Goal: Transaction & Acquisition: Purchase product/service

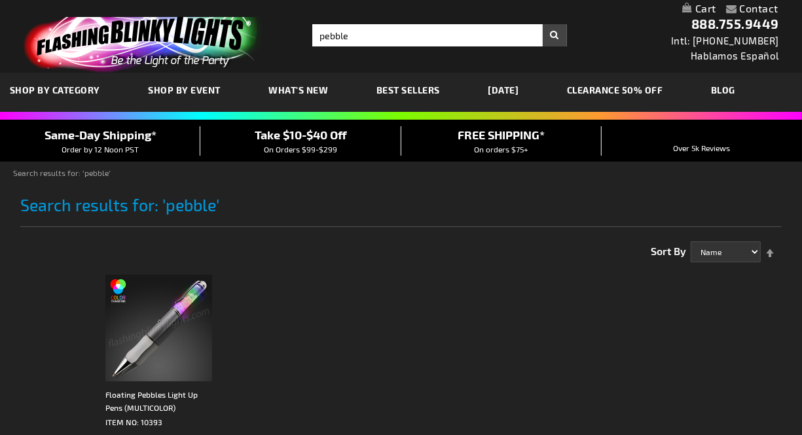
click at [166, 295] on img at bounding box center [158, 328] width 107 height 107
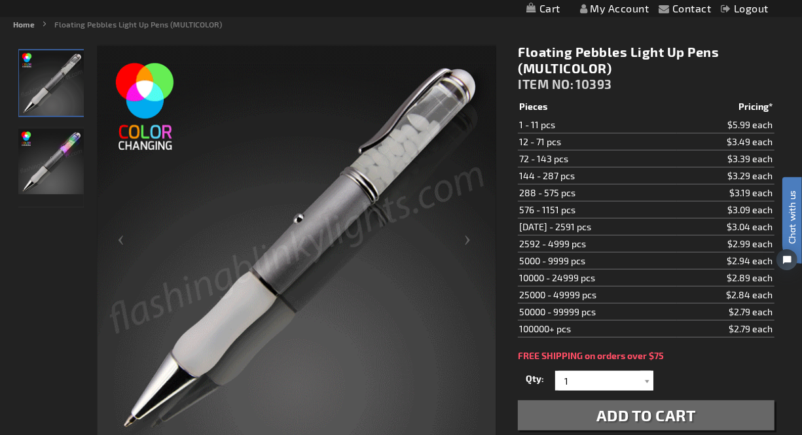
scroll to position [145, 0]
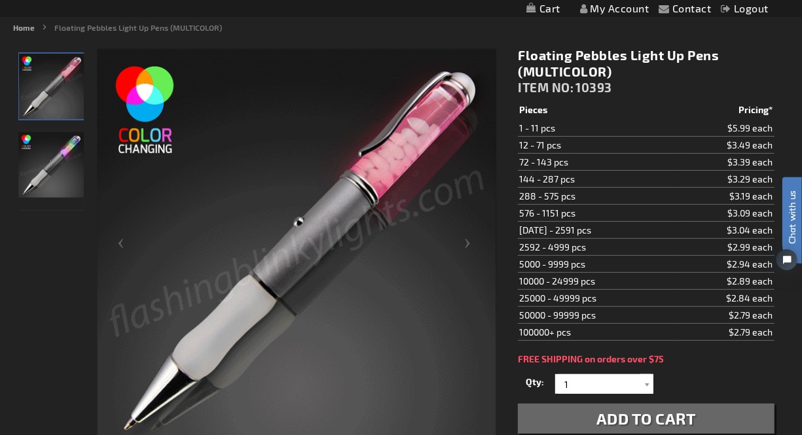
drag, startPoint x: 522, startPoint y: 83, endPoint x: 539, endPoint y: 98, distance: 23.2
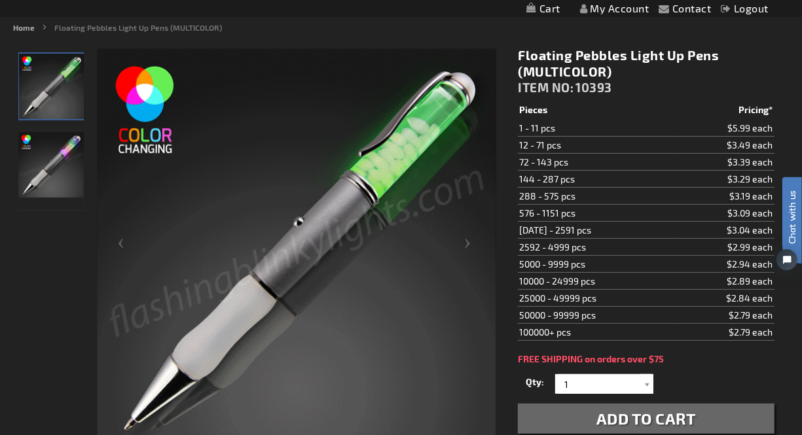
click at [522, 83] on span "ITEM NO:" at bounding box center [546, 87] width 56 height 15
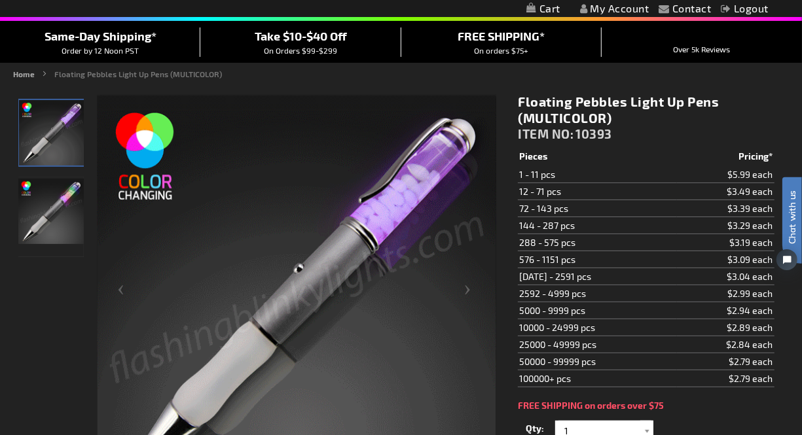
scroll to position [73, 0]
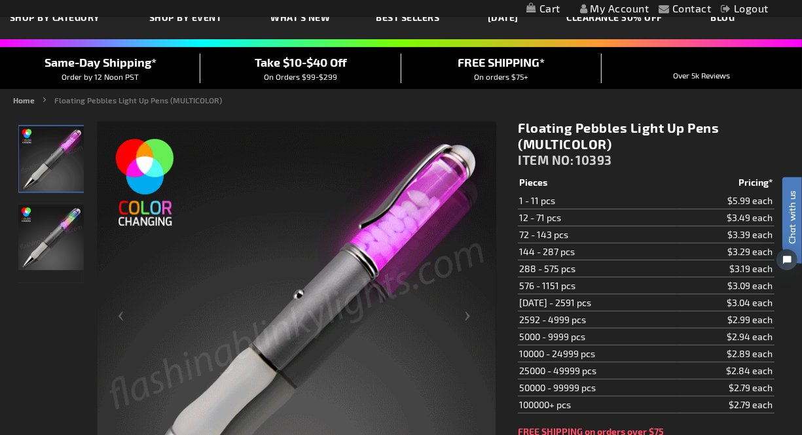
click at [587, 140] on h1 "Floating Pebbles Light Up Pens (MULTICOLOR)" at bounding box center [646, 136] width 256 height 33
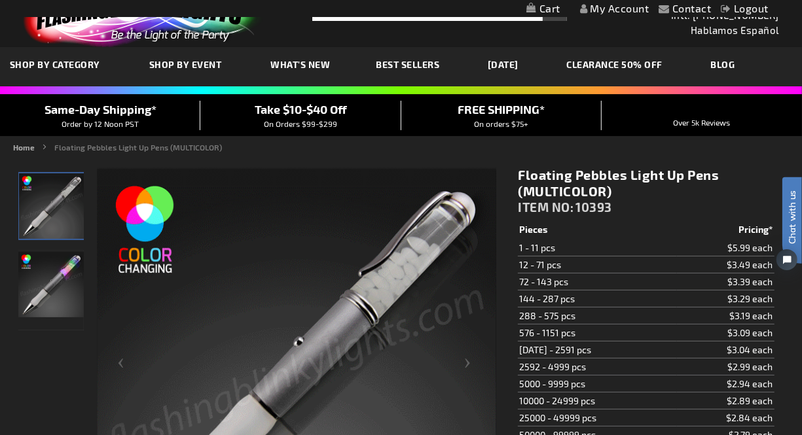
scroll to position [0, 0]
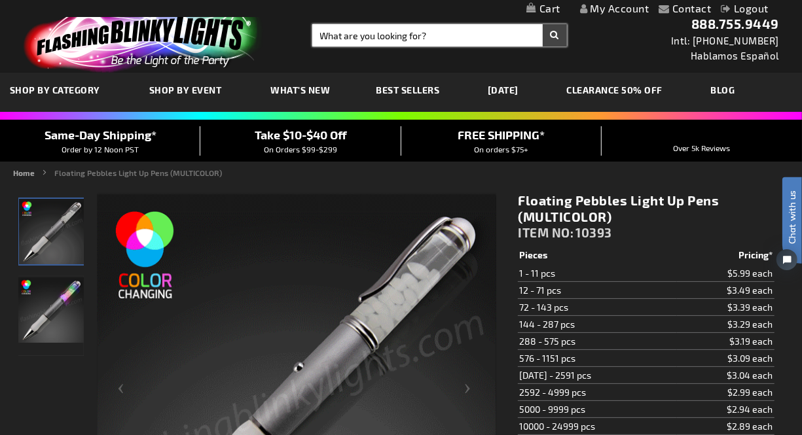
click at [360, 35] on input "Search" at bounding box center [439, 35] width 255 height 22
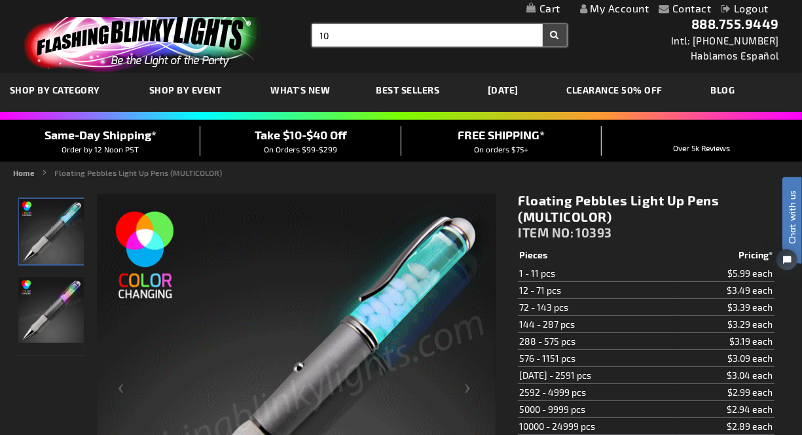
type input "1"
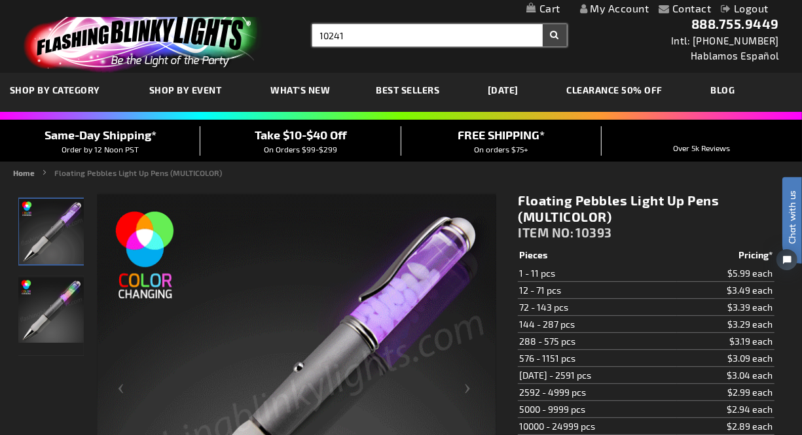
type input "10241"
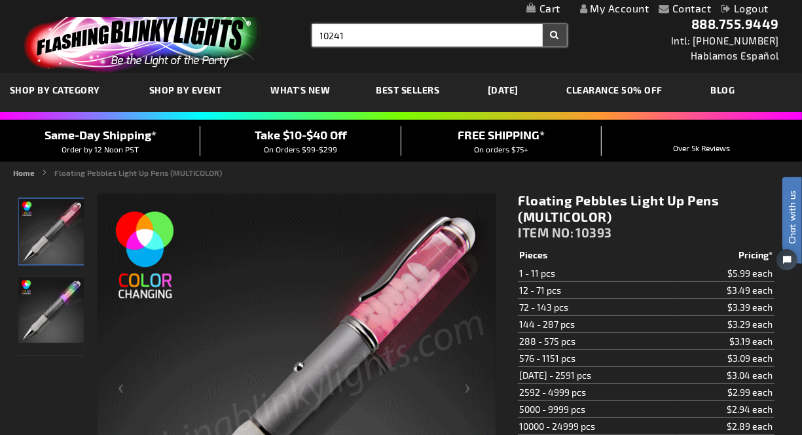
click at [543, 24] on button "Search" at bounding box center [555, 35] width 24 height 22
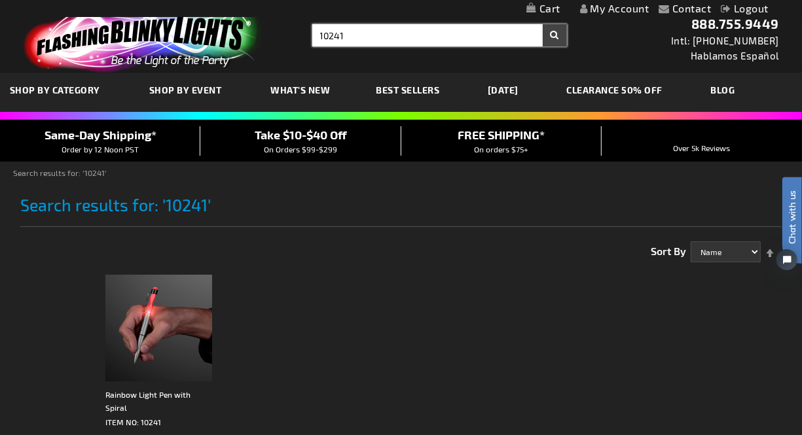
drag, startPoint x: 348, startPoint y: 33, endPoint x: 265, endPoint y: 22, distance: 84.0
click at [265, 22] on div "Toggle Nav Search Search 10241 × Search 888.755.9449 Intl: 818-753-8303 Hablamo…" at bounding box center [401, 36] width 802 height 73
type input "light up pen"
click at [543, 24] on button "Search" at bounding box center [555, 35] width 24 height 22
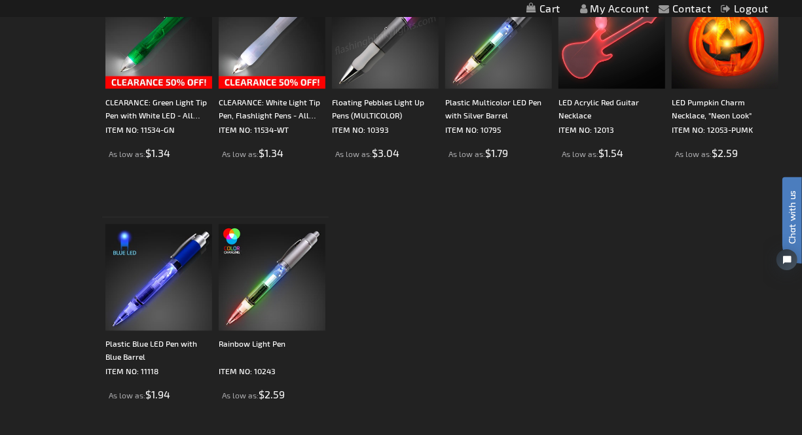
scroll to position [1236, 0]
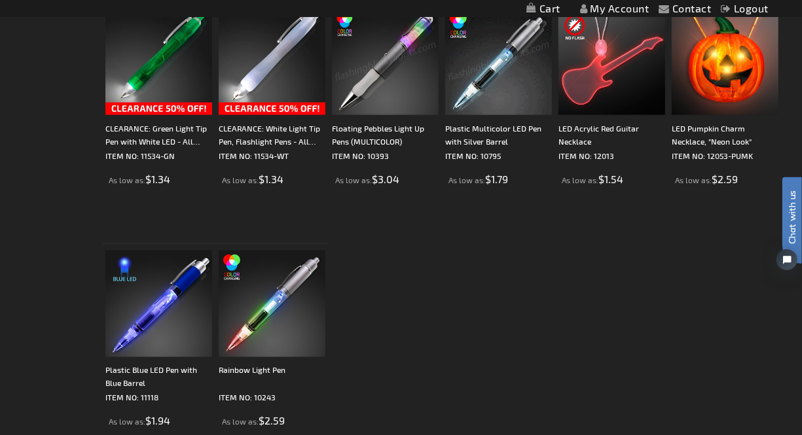
click at [482, 82] on img at bounding box center [498, 62] width 107 height 107
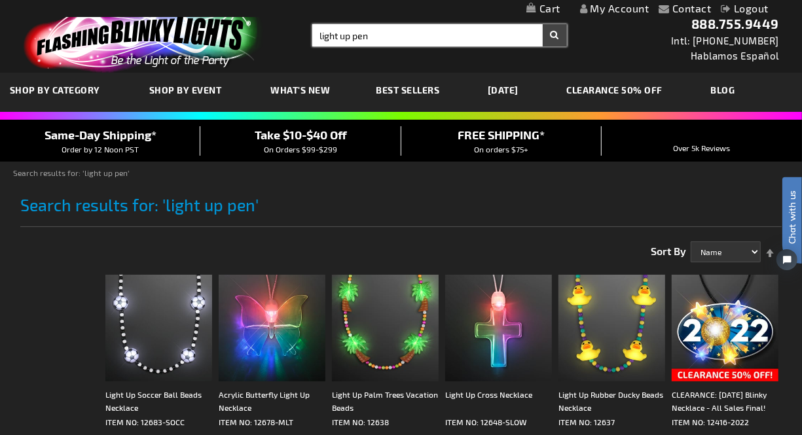
drag, startPoint x: 378, startPoint y: 34, endPoint x: 255, endPoint y: -1, distance: 127.3
click at [255, 0] on header "Contact Compare Products My Account Logout Skip to Content My Cart My Cart Clos…" at bounding box center [401, 36] width 802 height 73
type input "11534"
click at [543, 24] on button "Search" at bounding box center [555, 35] width 24 height 22
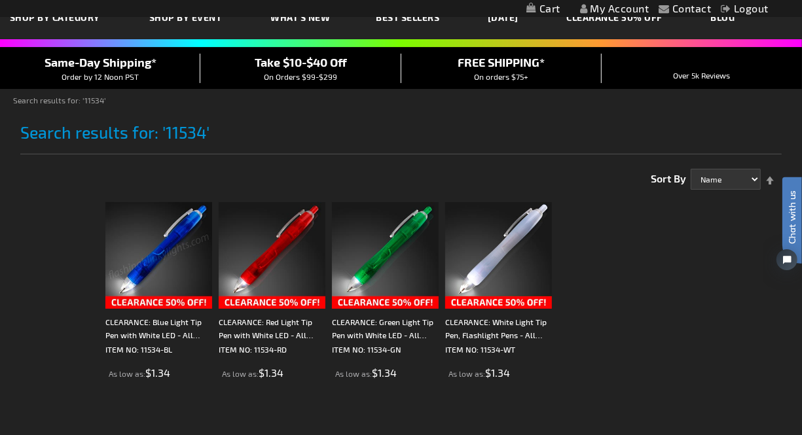
click at [138, 250] on img at bounding box center [158, 255] width 107 height 107
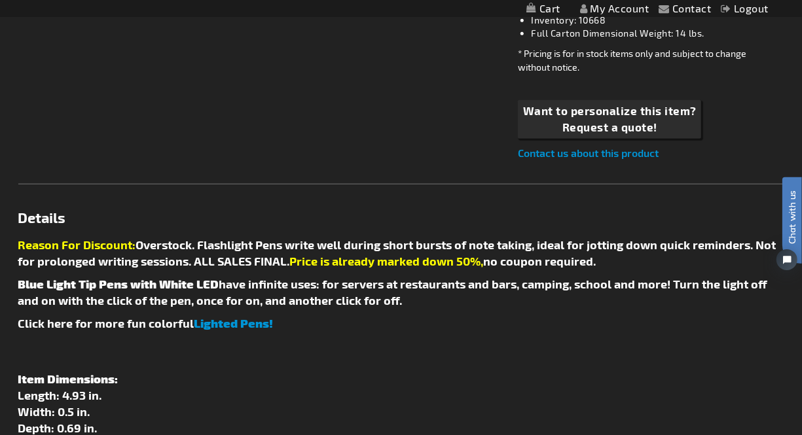
click at [114, 211] on link "Details" at bounding box center [401, 217] width 766 height 13
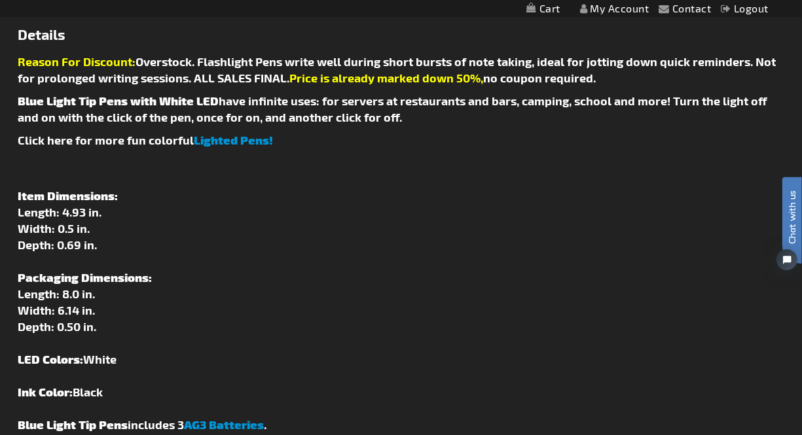
scroll to position [1010, 0]
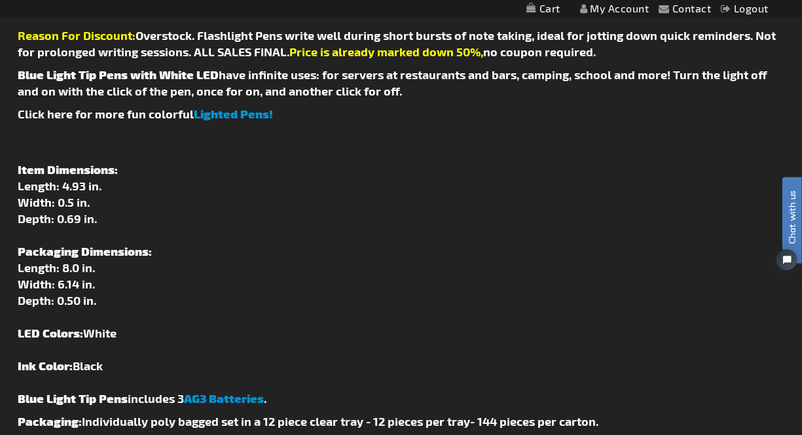
click at [496, 242] on p "Item Dimensions: Length: 4.93 in. Width: 0.5 in. Depth: 0.69 in. Packaging Dime…" at bounding box center [401, 268] width 766 height 278
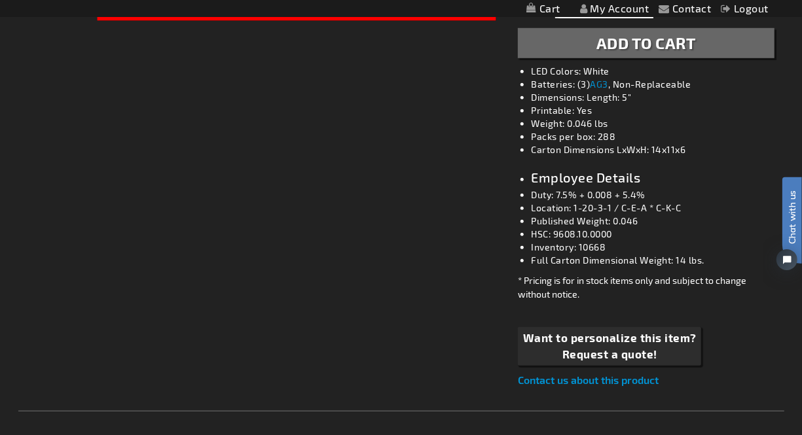
scroll to position [0, 0]
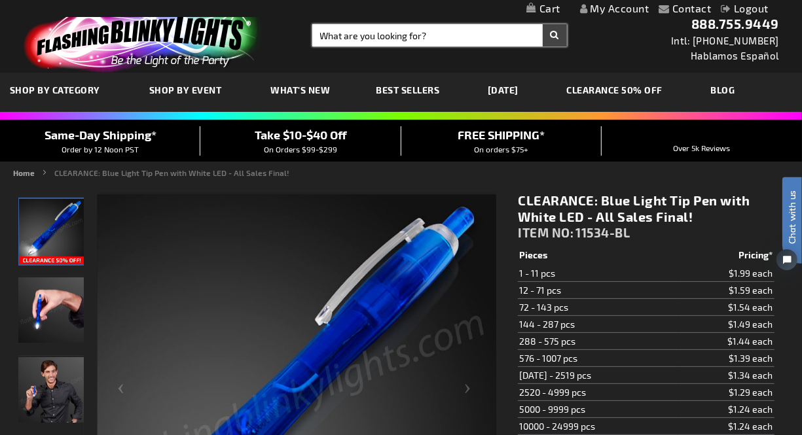
click at [327, 40] on input "Search" at bounding box center [439, 35] width 255 height 22
type input "10795"
click at [543, 24] on button "Search" at bounding box center [555, 35] width 24 height 22
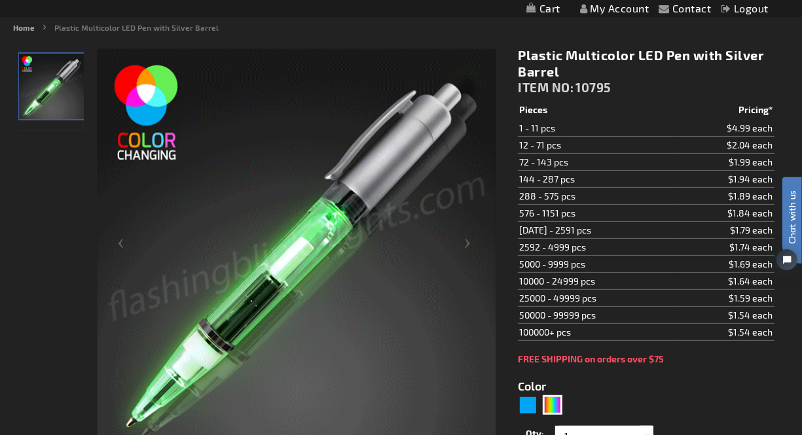
click at [558, 201] on td "288 - 575 pcs" at bounding box center [597, 196] width 159 height 17
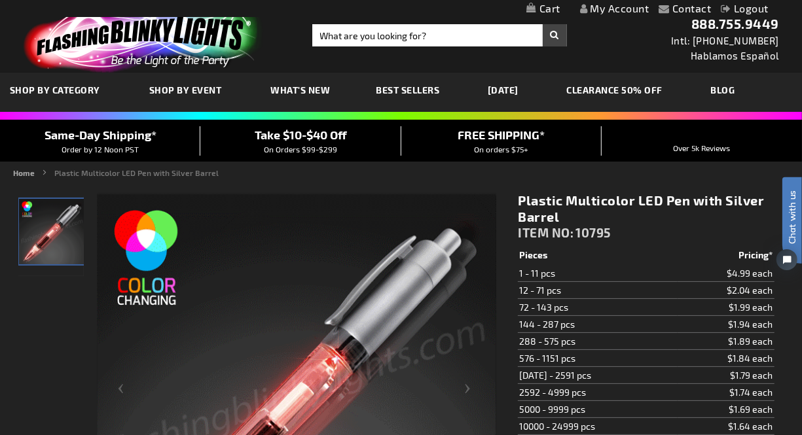
click at [565, 204] on h1 "Plastic Multicolor LED Pen with Silver Barrel" at bounding box center [646, 208] width 256 height 33
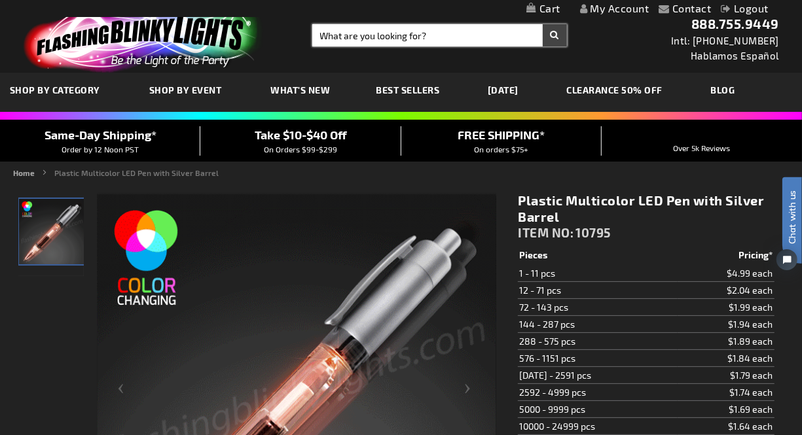
click at [347, 31] on input "Search" at bounding box center [439, 35] width 255 height 22
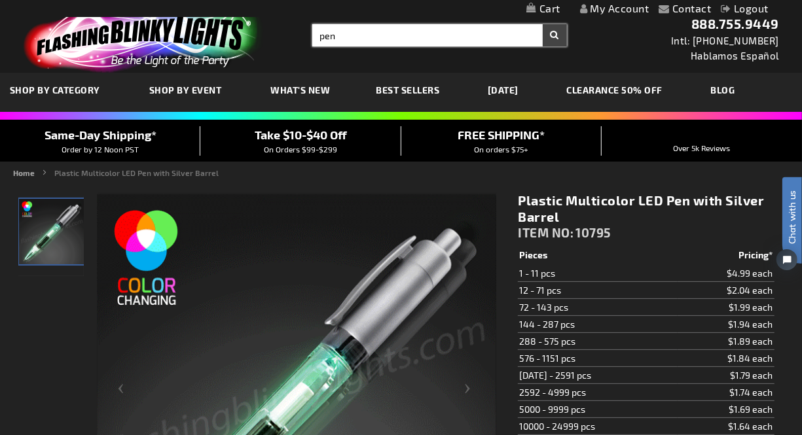
type input "pen"
click at [543, 24] on button "Search" at bounding box center [555, 35] width 24 height 22
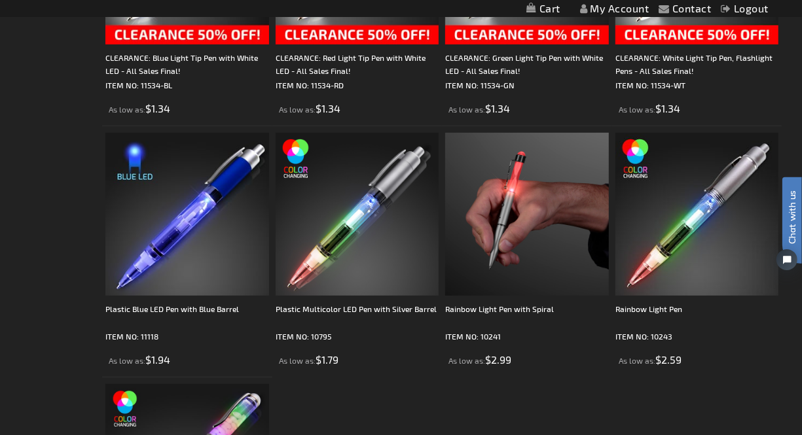
scroll to position [363, 0]
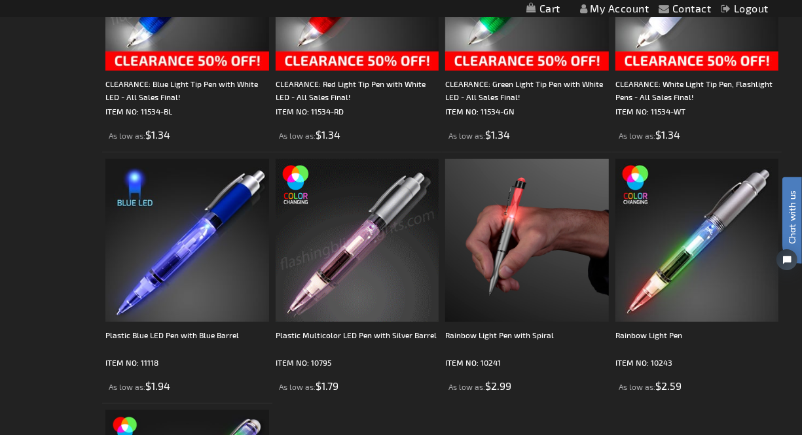
click at [592, 412] on ol "CLEARANCE: Blue Light Tip Pen with White LED - All Sales Final! ITEM NO: 11534-…" at bounding box center [442, 278] width 680 height 756
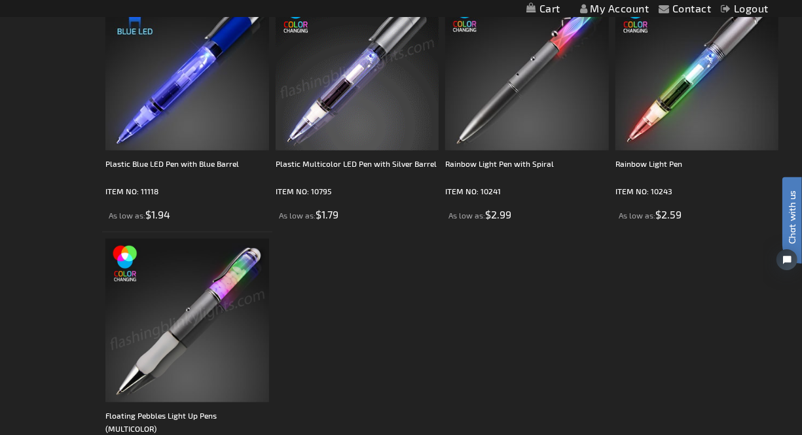
scroll to position [509, 0]
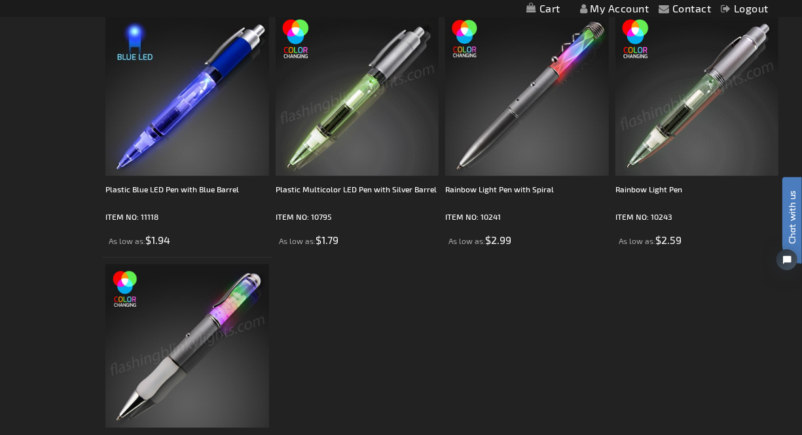
click at [484, 334] on ol "CLEARANCE: Blue Light Tip Pen with White LED - All Sales Final! ITEM NO: 11534-…" at bounding box center [442, 132] width 680 height 756
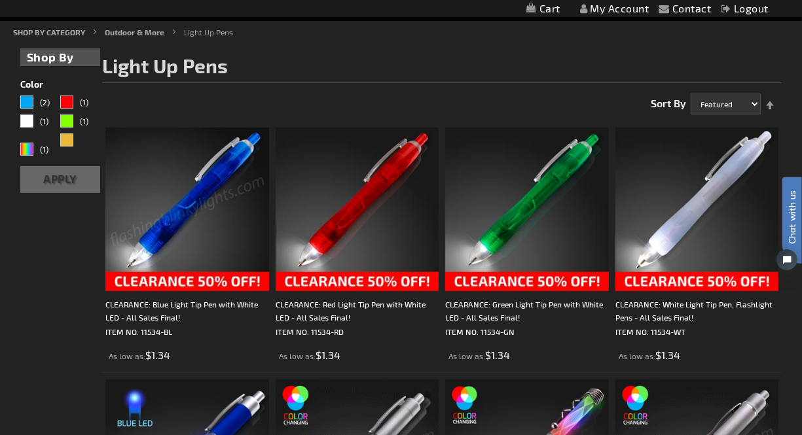
scroll to position [0, 0]
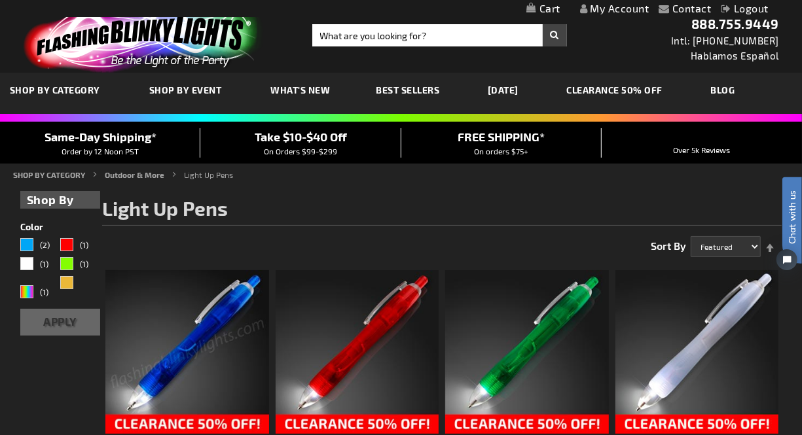
drag, startPoint x: 143, startPoint y: 57, endPoint x: 185, endPoint y: 50, distance: 43.1
click at [143, 56] on img at bounding box center [140, 37] width 255 height 71
